Goal: Navigation & Orientation: Go to known website

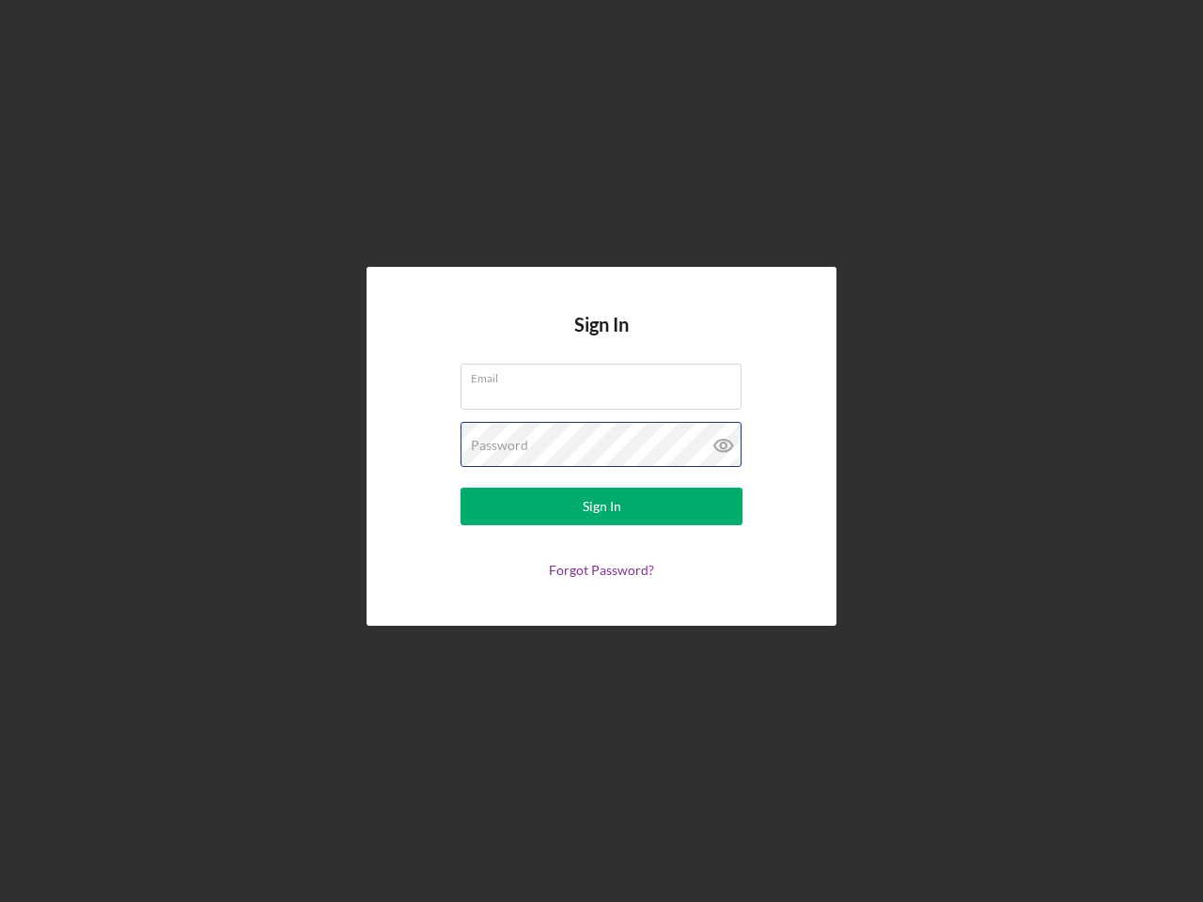
click at [602, 451] on div "Password" at bounding box center [602, 445] width 282 height 47
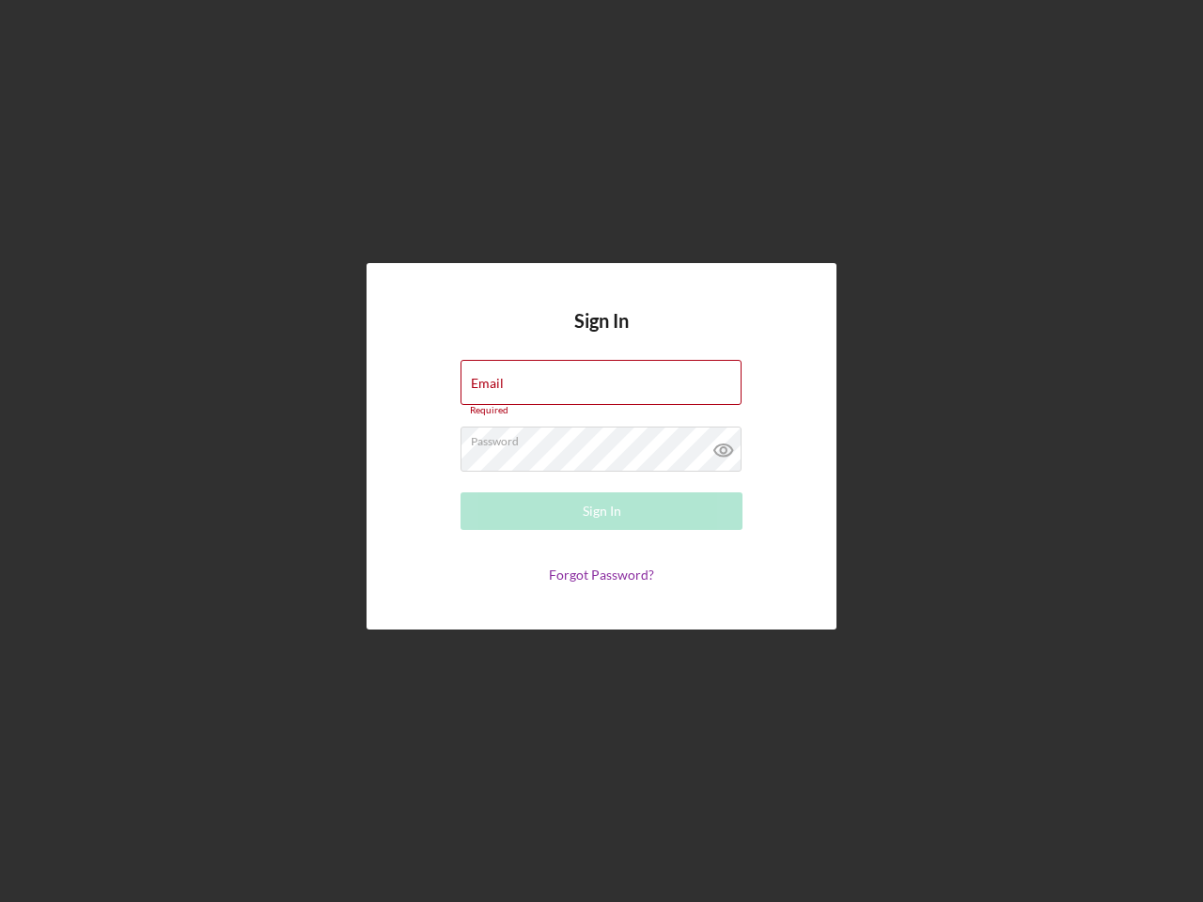
click at [724, 446] on icon at bounding box center [723, 450] width 47 height 47
